Goal: Find specific page/section: Find specific page/section

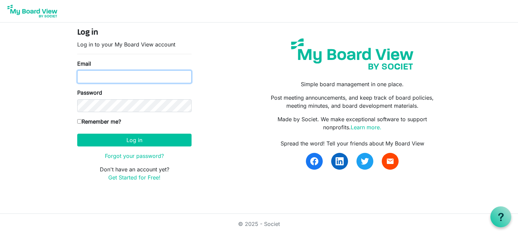
type input "lee@arc-ad.org"
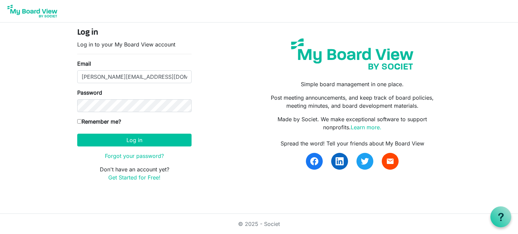
click at [78, 120] on input "Remember me?" at bounding box center [79, 121] width 4 height 4
checkbox input "true"
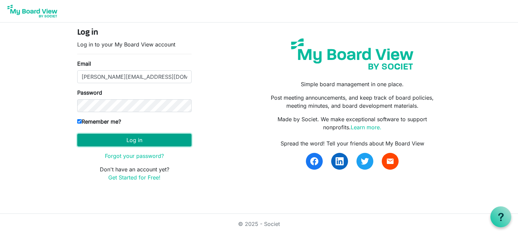
click at [128, 139] on button "Log in" at bounding box center [134, 140] width 114 height 13
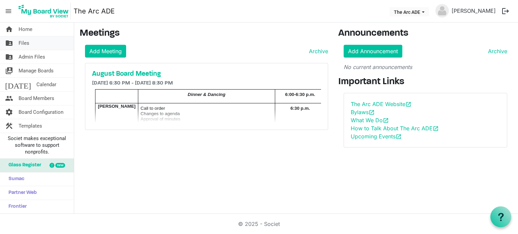
click at [22, 44] on span "Files" at bounding box center [24, 42] width 11 height 13
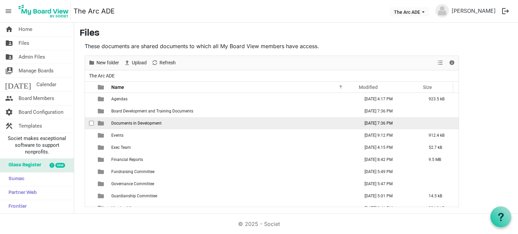
click at [126, 124] on span "Documents in Development" at bounding box center [136, 123] width 50 height 5
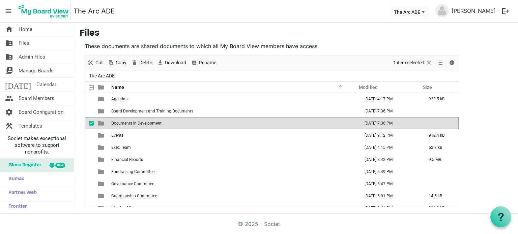
click at [126, 124] on span "Documents in Development" at bounding box center [136, 123] width 50 height 5
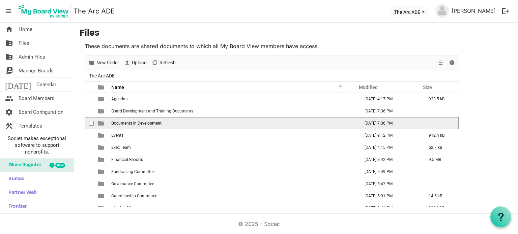
click at [126, 124] on span "Documents in Development" at bounding box center [136, 123] width 50 height 5
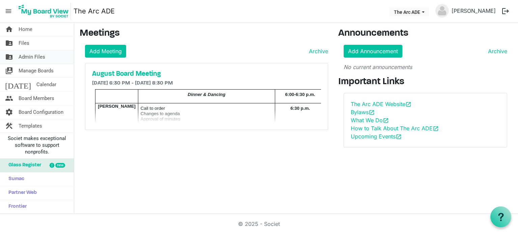
click at [30, 59] on span "Admin Files" at bounding box center [32, 56] width 27 height 13
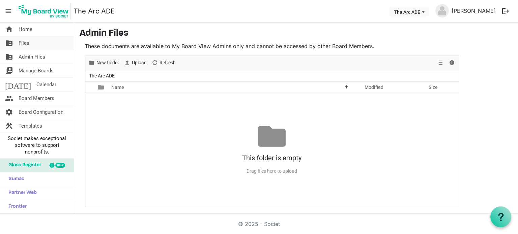
click at [24, 46] on span "Files" at bounding box center [24, 42] width 11 height 13
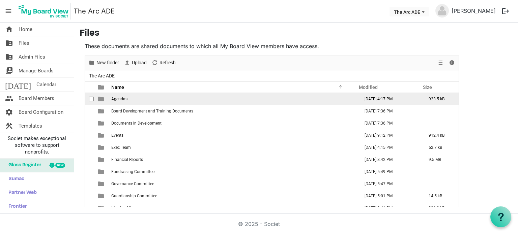
click at [100, 98] on span "is template cell column header type" at bounding box center [101, 99] width 6 height 6
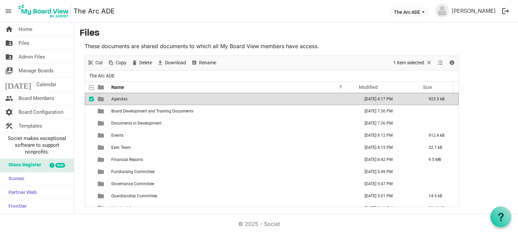
click at [100, 98] on span "is template cell column header type" at bounding box center [101, 99] width 6 height 6
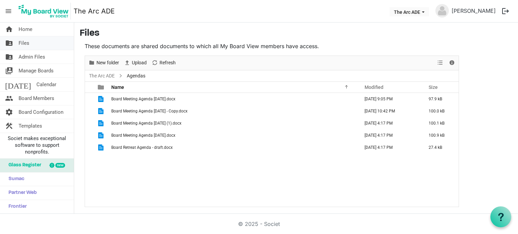
click at [31, 43] on link "folder_shared Files" at bounding box center [37, 42] width 74 height 13
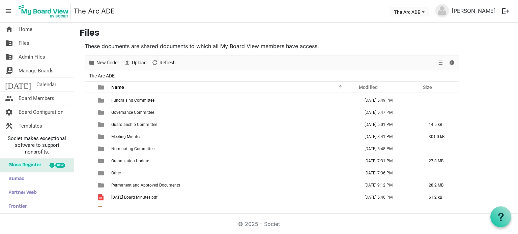
scroll to position [77, 0]
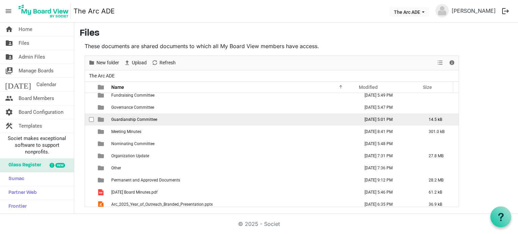
click at [132, 120] on span "Guardianship Committee" at bounding box center [134, 119] width 46 height 5
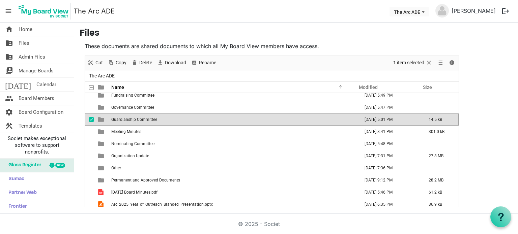
click at [132, 120] on span "Guardianship Committee" at bounding box center [134, 119] width 46 height 5
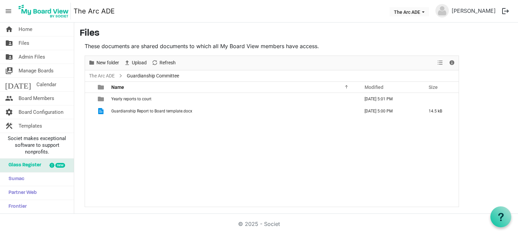
scroll to position [0, 0]
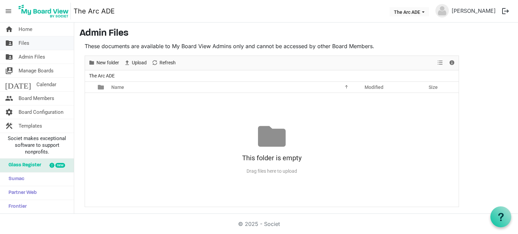
click at [31, 45] on link "folder_shared Files" at bounding box center [37, 42] width 74 height 13
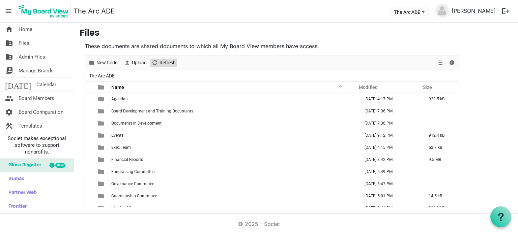
click at [165, 65] on span "Refresh" at bounding box center [168, 63] width 18 height 8
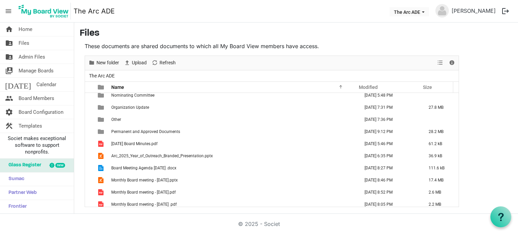
scroll to position [128, 0]
